Goal: Book appointment/travel/reservation

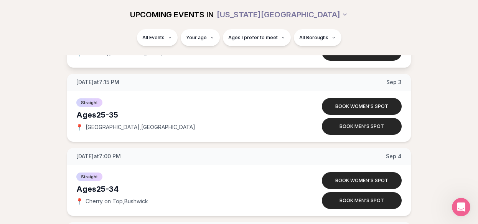
scroll to position [1867, 0]
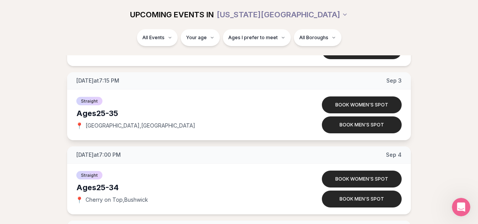
click at [144, 126] on span "[GEOGRAPHIC_DATA] , [GEOGRAPHIC_DATA]" at bounding box center [141, 126] width 110 height 8
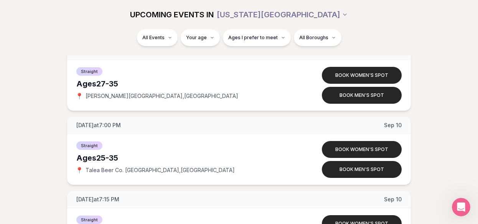
scroll to position [2058, 0]
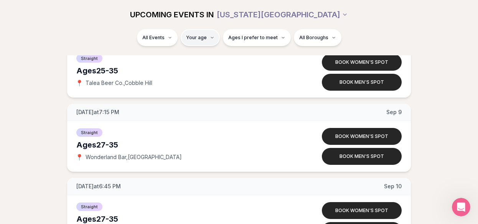
click at [209, 31] on html "Back to home luvvly LOW-PRESSURE SPEED DATING How it Works 💗 3,000 + monthly fi…" at bounding box center [239, 90] width 478 height 4296
click at [374, 28] on html "Back to home luvvly LOW-PRESSURE SPEED DATING How it Works 💗 3,000 + monthly fi…" at bounding box center [239, 90] width 478 height 4296
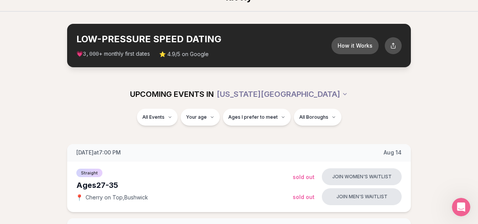
scroll to position [22, 0]
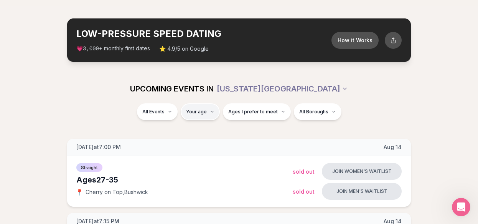
type input "**"
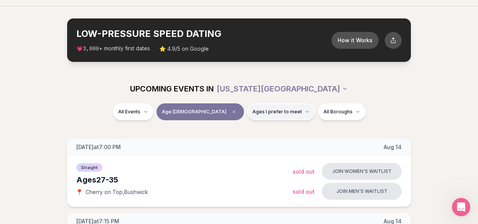
click at [271, 111] on span "Ages I prefer to meet" at bounding box center [278, 112] width 50 height 6
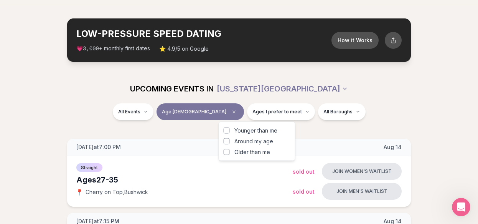
click at [258, 141] on span "Around my age" at bounding box center [254, 141] width 39 height 8
click at [230, 141] on button "Around my age" at bounding box center [227, 141] width 6 height 6
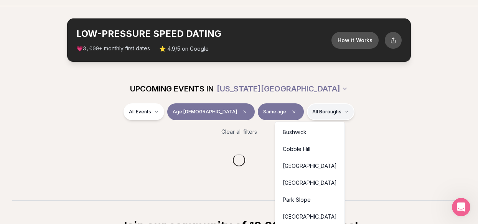
click at [300, 115] on html "Back to home luvvly LOW-PRESSURE SPEED DATING How it Works 💗 3,000 + monthly fi…" at bounding box center [239, 185] width 478 height 414
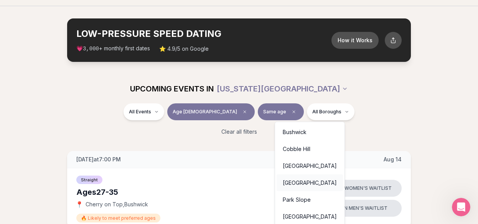
click at [296, 180] on div "[GEOGRAPHIC_DATA]" at bounding box center [310, 182] width 66 height 17
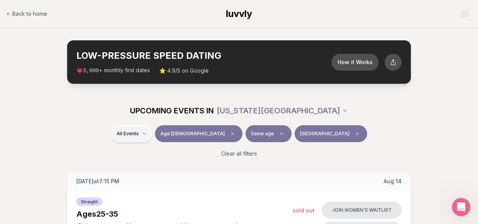
click at [167, 152] on div "Straight ( 8 )" at bounding box center [165, 154] width 58 height 17
click at [250, 12] on span "luvvly" at bounding box center [239, 13] width 26 height 11
